Goal: Information Seeking & Learning: Learn about a topic

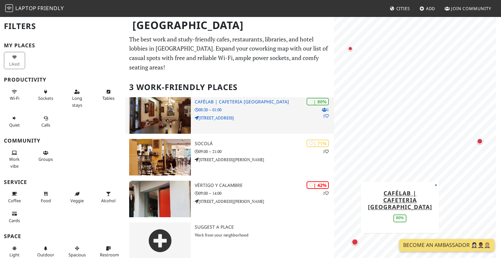
click at [168, 105] on img at bounding box center [160, 115] width 62 height 37
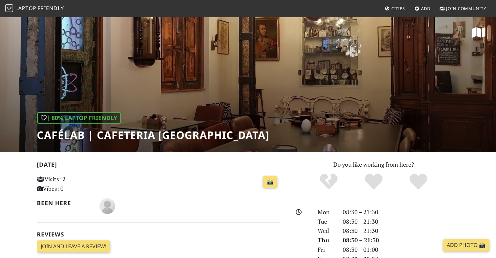
drag, startPoint x: 300, startPoint y: 87, endPoint x: 256, endPoint y: 76, distance: 45.4
click at [256, 76] on div "| 80% Laptop Friendly CaféLab | Cafeteria Murcia" at bounding box center [248, 84] width 496 height 136
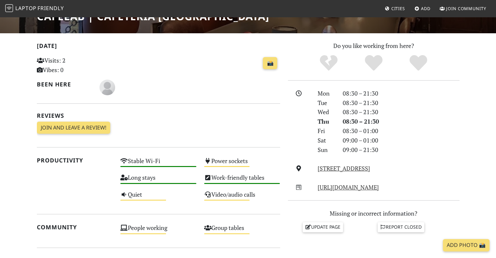
scroll to position [119, 0]
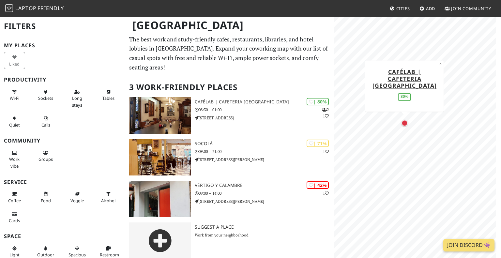
click at [428, 60] on div "MapLibre | Protomaps © OpenStreetMap CaféLab | Cafeteria Murcia 80% ×" at bounding box center [417, 145] width 167 height 258
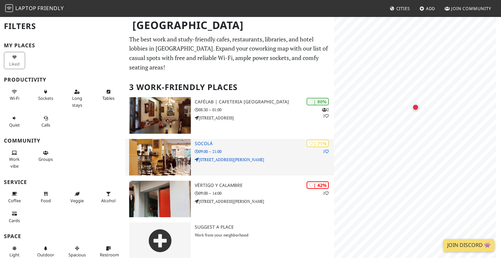
click at [177, 145] on img at bounding box center [160, 157] width 62 height 37
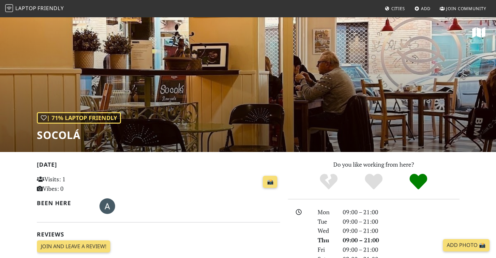
click at [39, 5] on span "Friendly" at bounding box center [51, 8] width 26 height 7
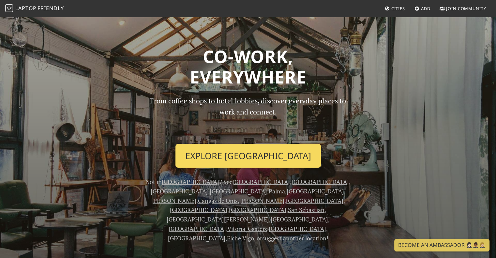
click at [245, 157] on link "Explore Murcia" at bounding box center [247, 156] width 145 height 24
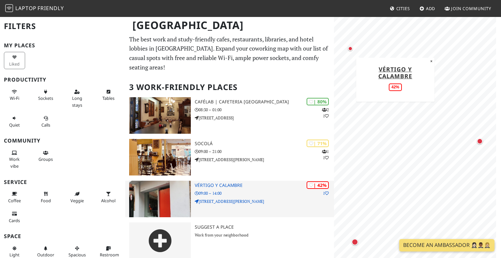
click at [192, 185] on div at bounding box center [159, 199] width 69 height 37
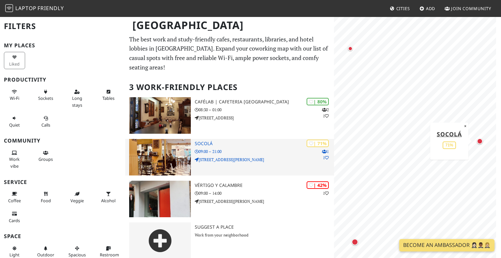
click at [228, 148] on p "09:00 – 21:00" at bounding box center [264, 151] width 139 height 6
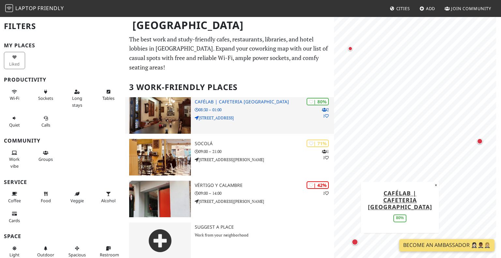
click at [169, 97] on img at bounding box center [160, 115] width 62 height 37
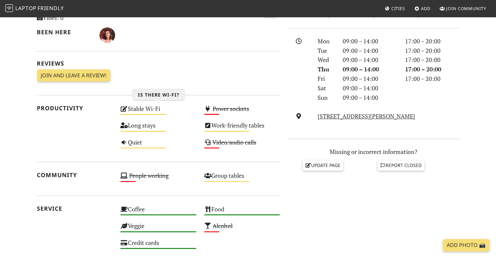
scroll to position [171, 0]
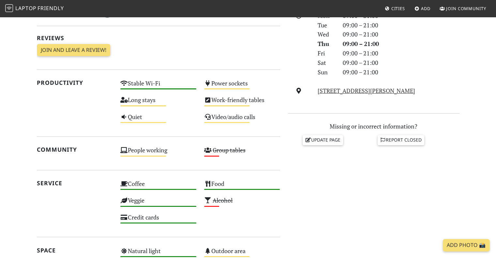
scroll to position [195, 0]
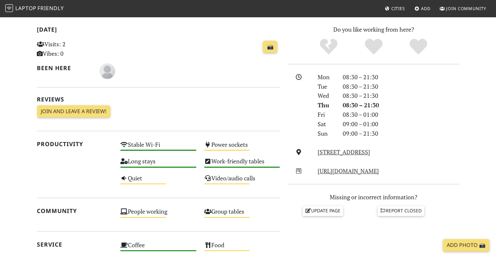
scroll to position [138, 0]
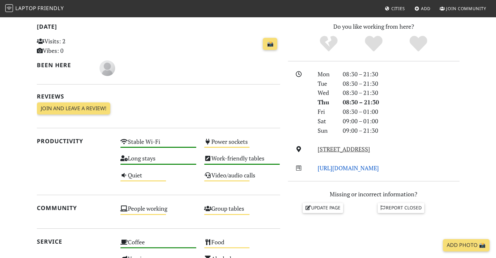
click at [339, 168] on link "http://cafelab.es/" at bounding box center [348, 168] width 61 height 8
